Goal: Information Seeking & Learning: Learn about a topic

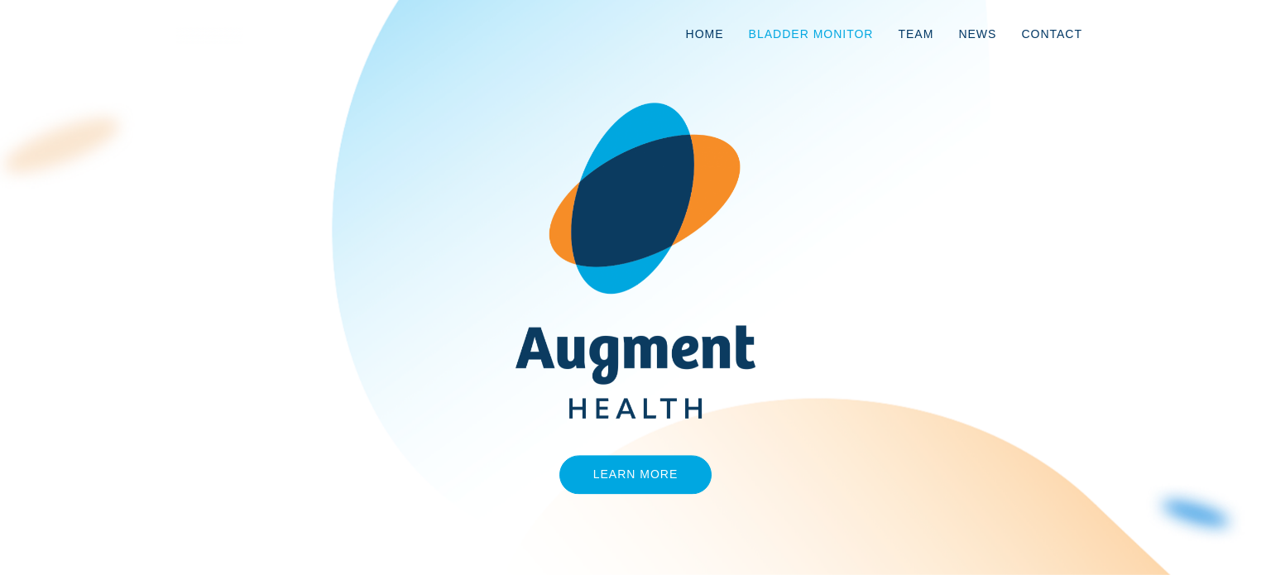
click at [828, 27] on link "Bladder Monitor" at bounding box center [812, 34] width 150 height 55
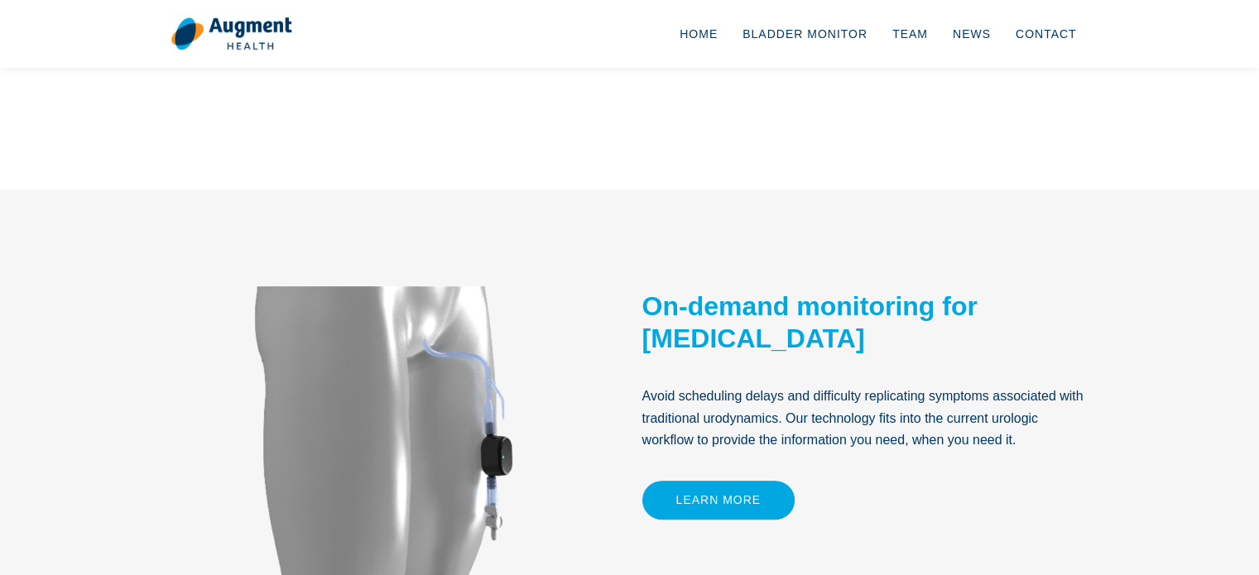
scroll to position [828, 0]
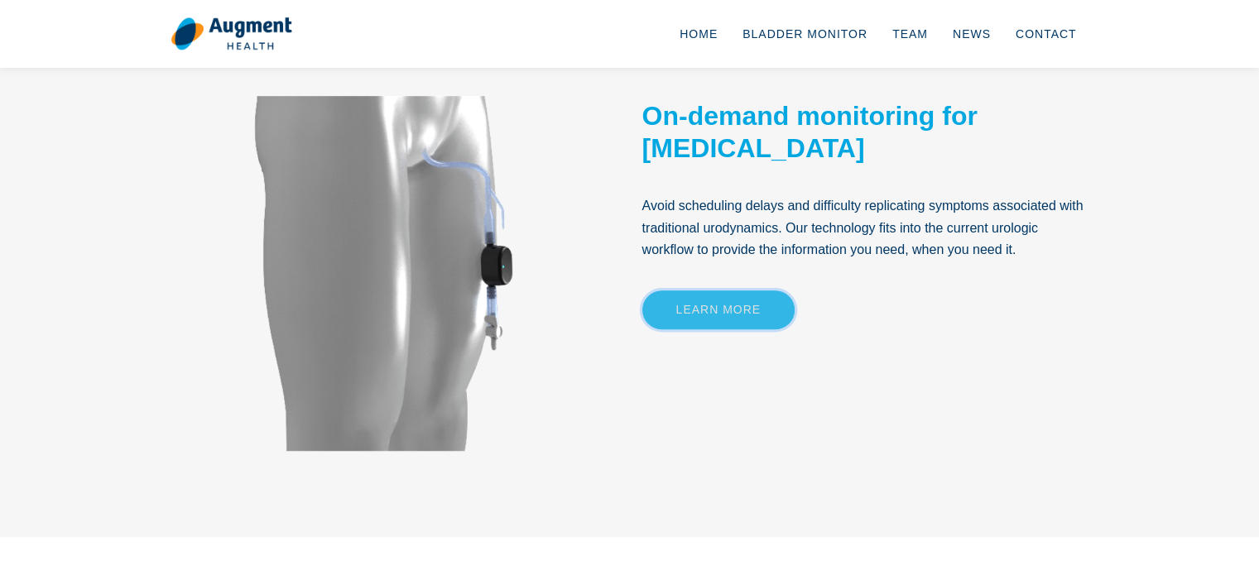
click at [718, 307] on link "Learn More" at bounding box center [718, 310] width 153 height 39
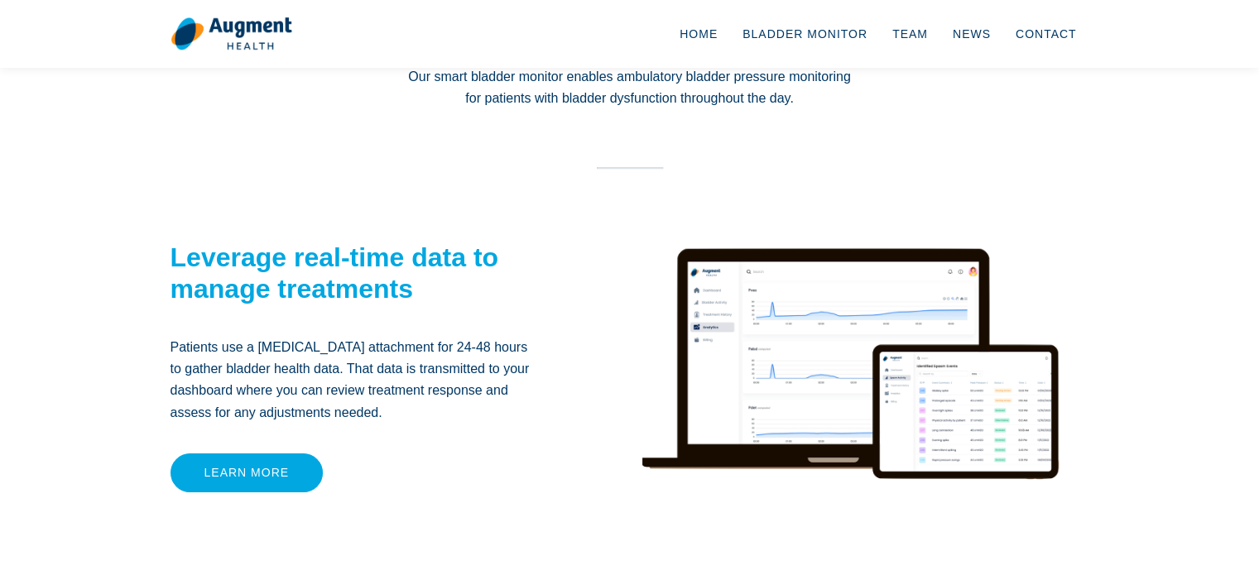
scroll to position [248, 0]
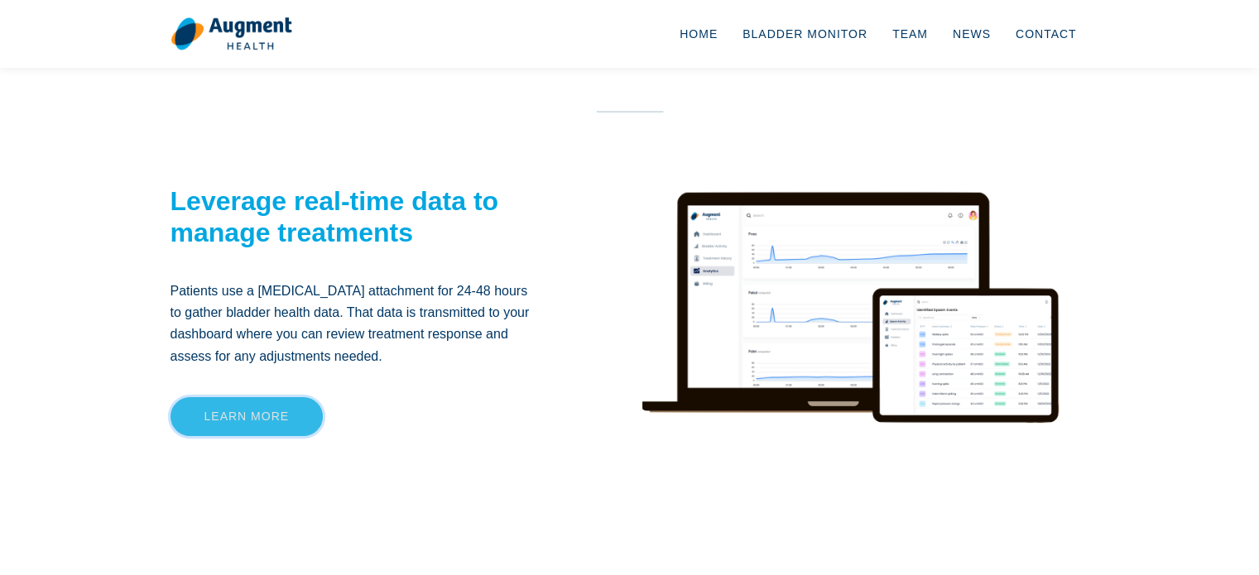
click at [253, 404] on link "Learn more" at bounding box center [246, 416] width 153 height 39
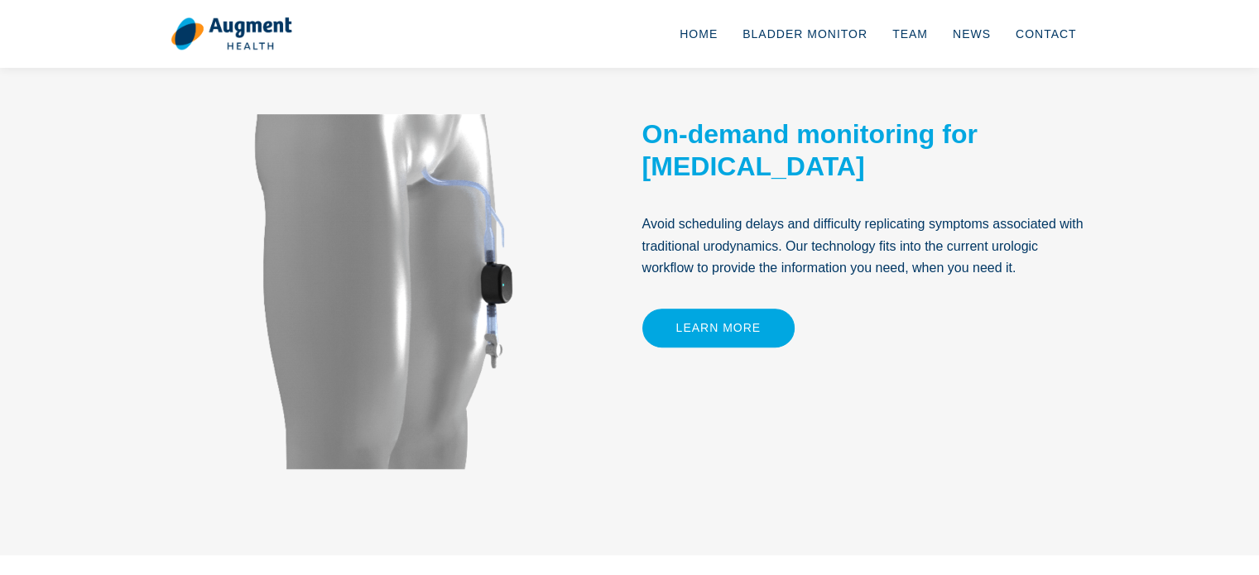
scroll to position [828, 0]
